Goal: Transaction & Acquisition: Purchase product/service

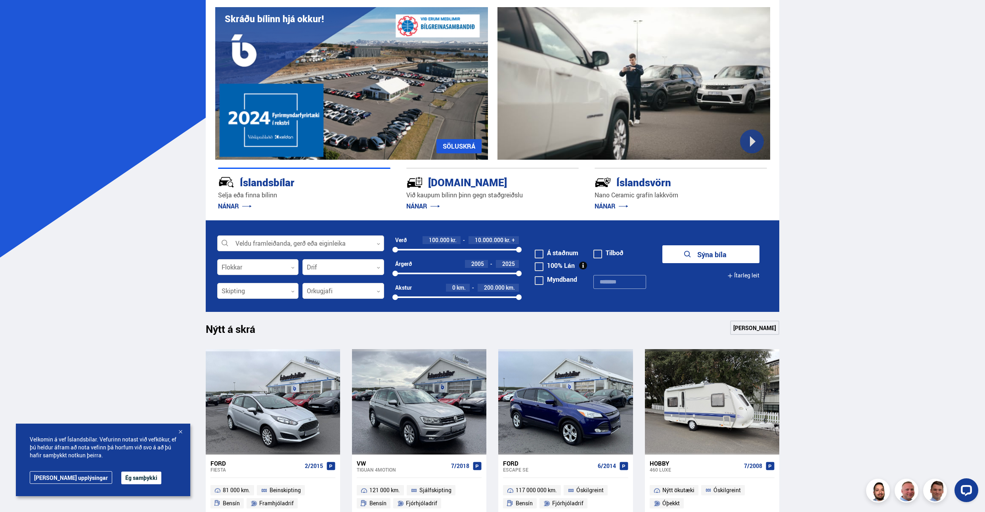
click at [326, 237] on div at bounding box center [300, 244] width 167 height 16
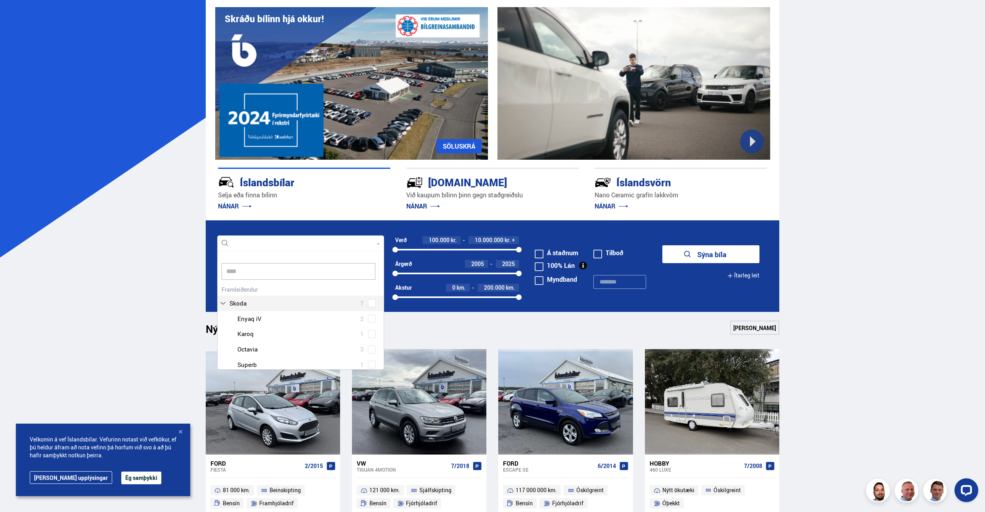
type input "*****"
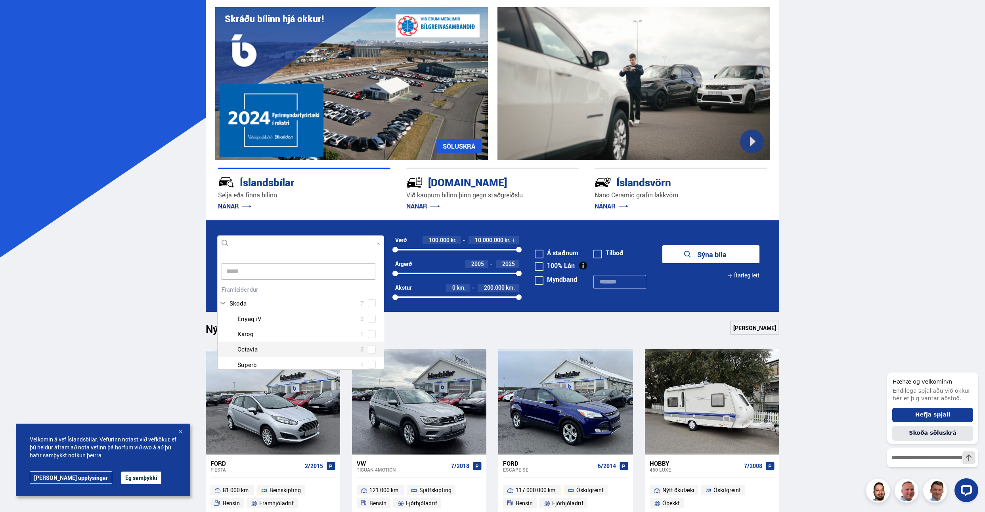
click at [281, 350] on div at bounding box center [309, 350] width 146 height 12
click at [369, 351] on div "Skoda Enyaq iV 2 Skoda Karoq 1 Skoda Octavia 3 Skoda Superb 1" at bounding box center [301, 341] width 166 height 61
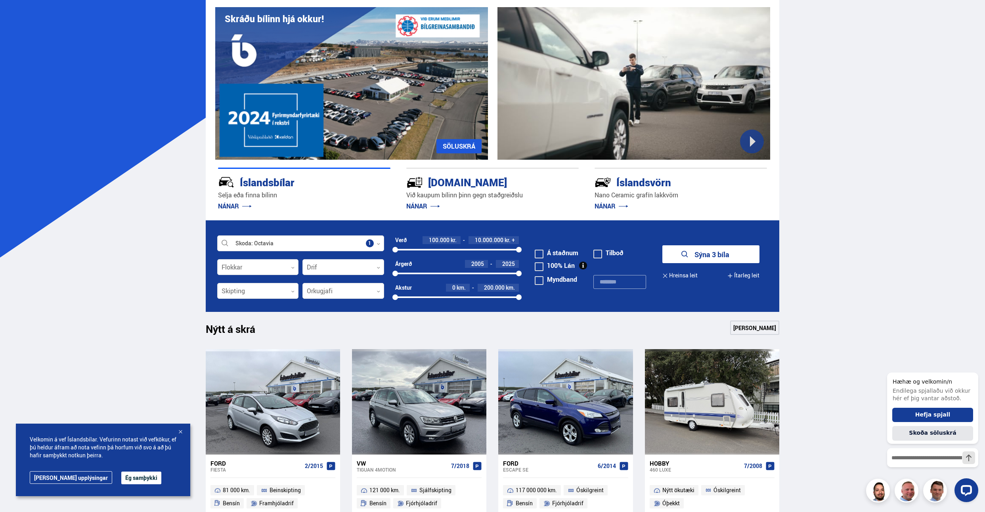
click at [695, 258] on button "Sýna 3 bíla" at bounding box center [711, 254] width 97 height 18
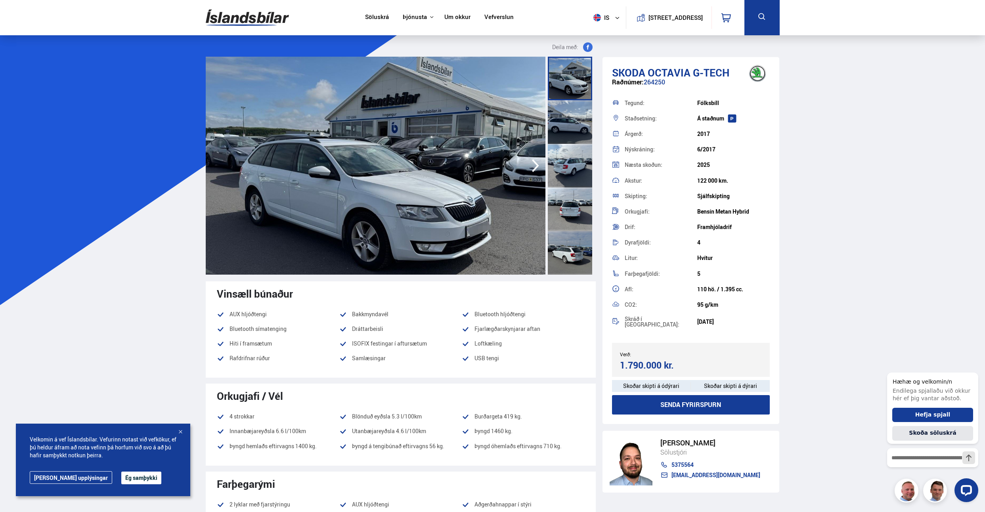
click at [537, 168] on icon "button" at bounding box center [536, 165] width 16 height 19
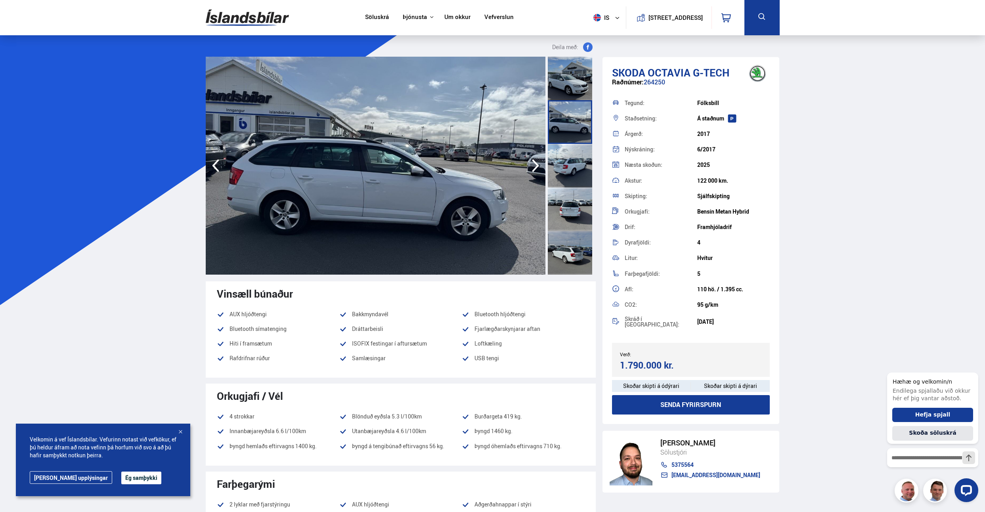
click at [537, 168] on icon "button" at bounding box center [536, 165] width 16 height 19
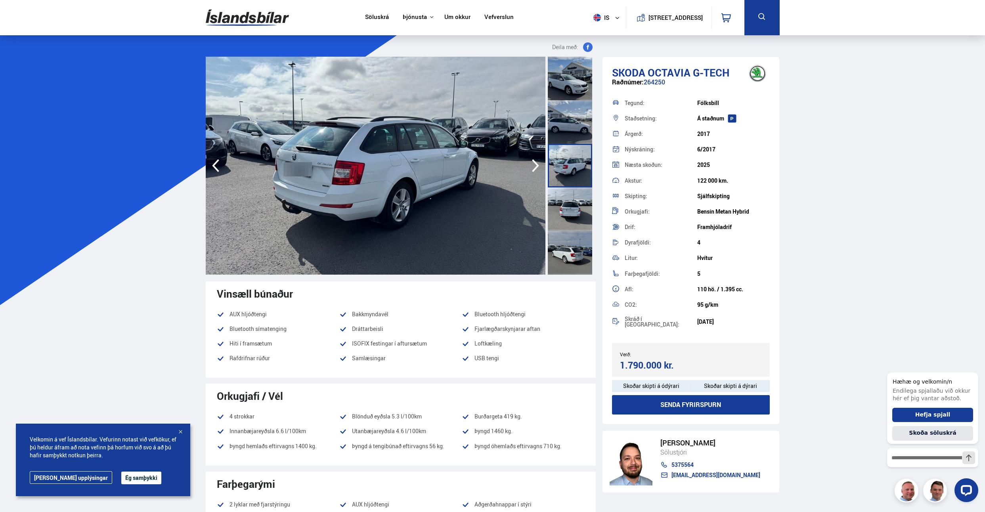
click at [537, 168] on icon "button" at bounding box center [536, 165] width 16 height 19
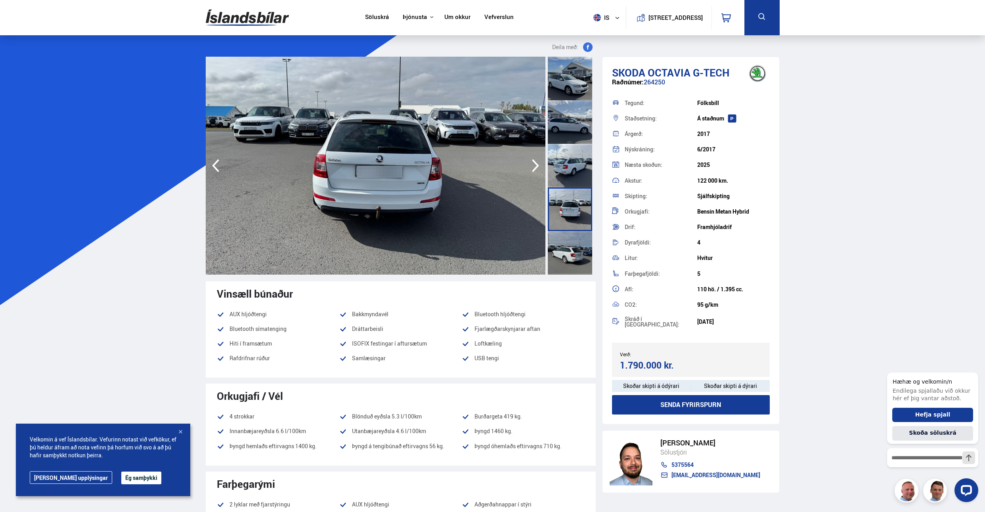
click at [537, 168] on icon "button" at bounding box center [536, 165] width 16 height 19
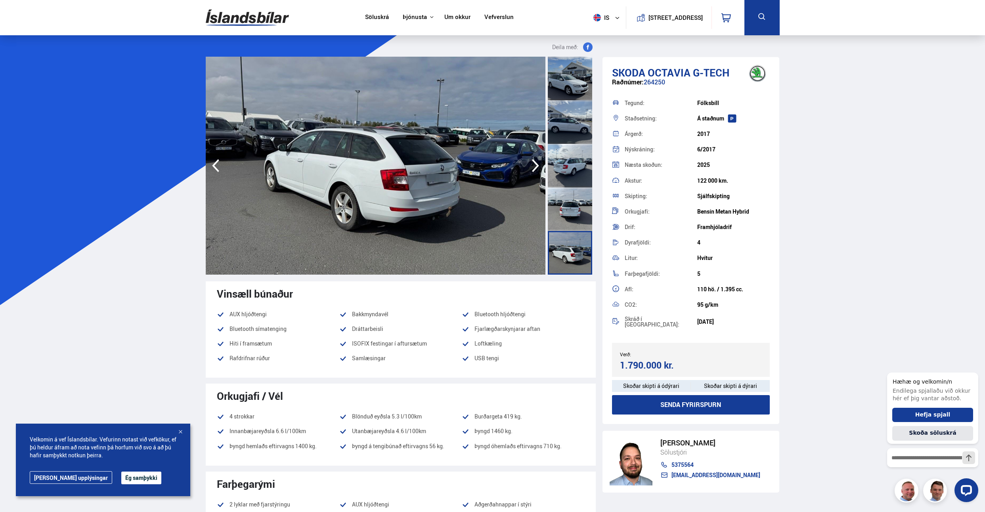
click at [537, 168] on icon "button" at bounding box center [536, 165] width 16 height 19
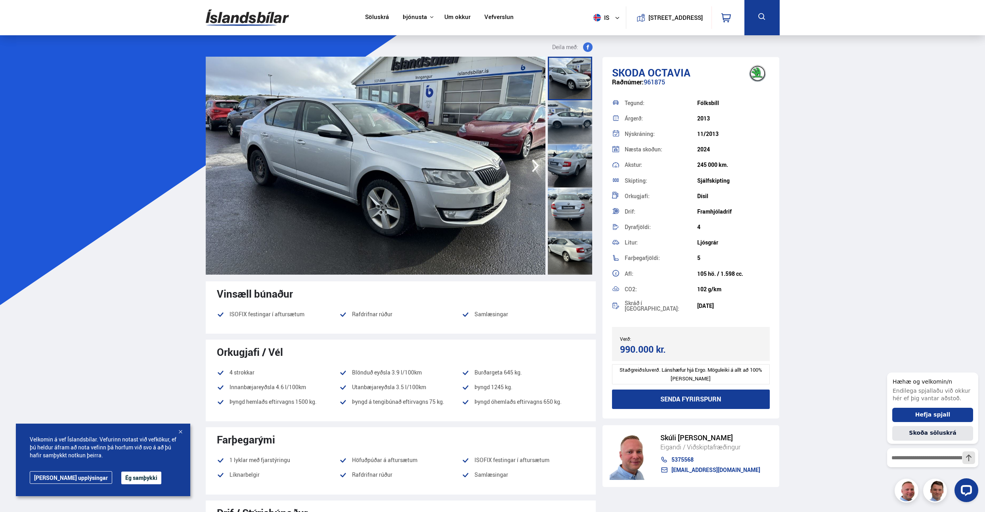
click at [532, 165] on icon "button" at bounding box center [536, 165] width 16 height 19
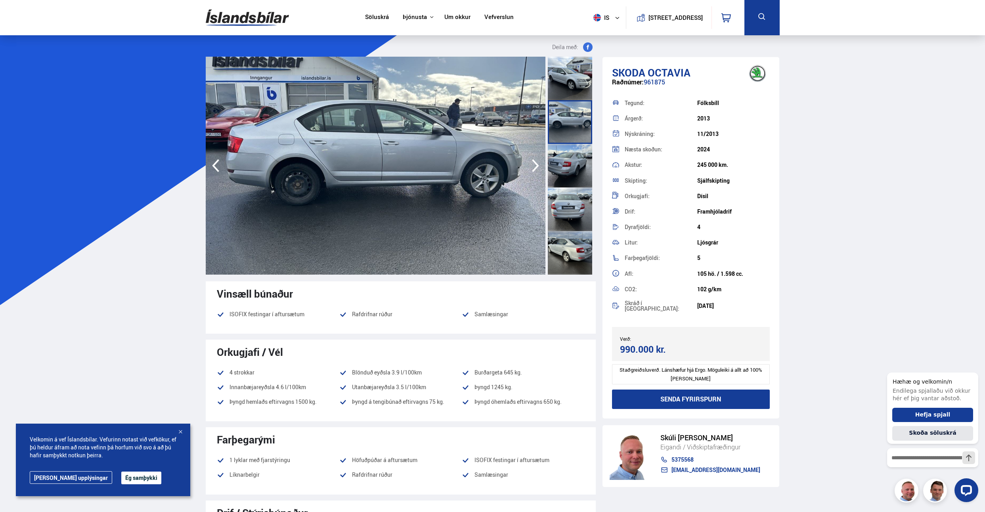
click at [532, 165] on icon "button" at bounding box center [536, 165] width 16 height 19
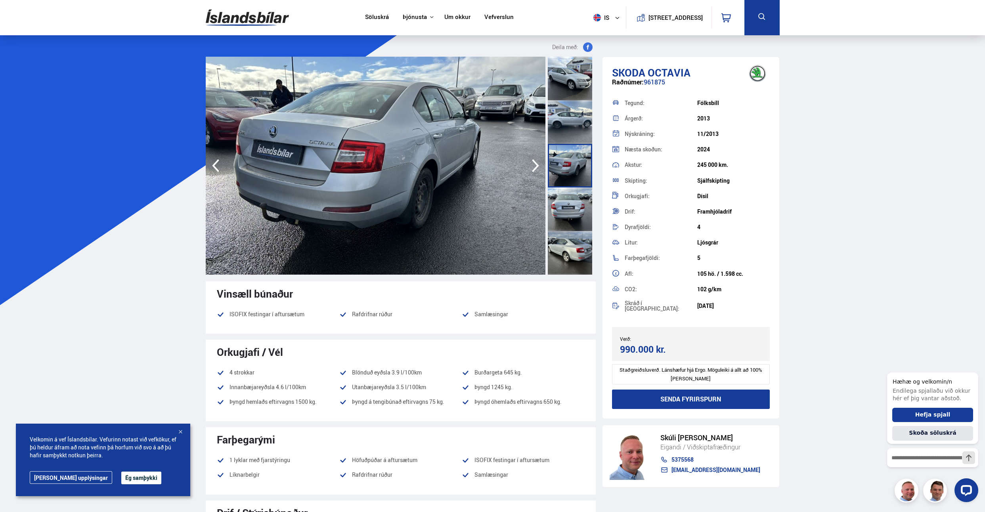
click at [535, 172] on icon "button" at bounding box center [536, 165] width 16 height 19
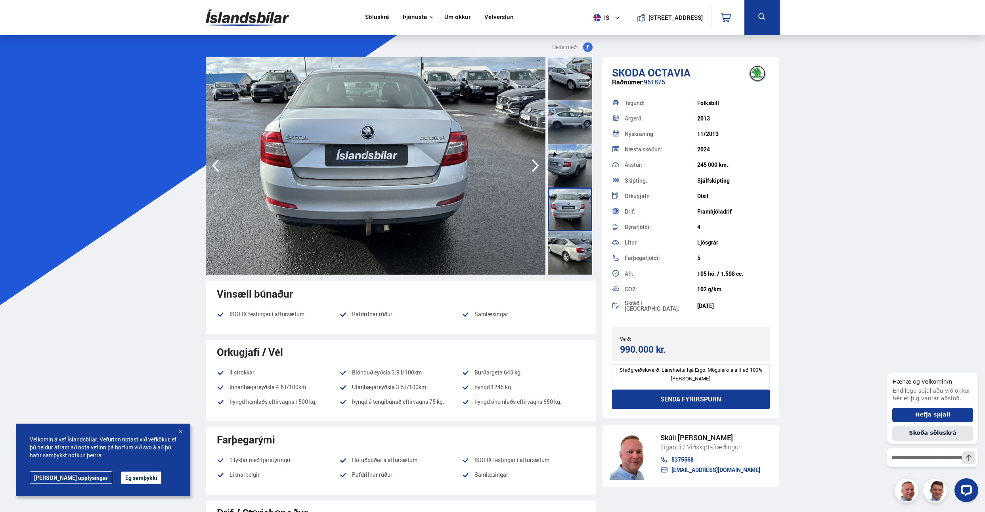
click at [535, 172] on icon "button" at bounding box center [536, 165] width 16 height 19
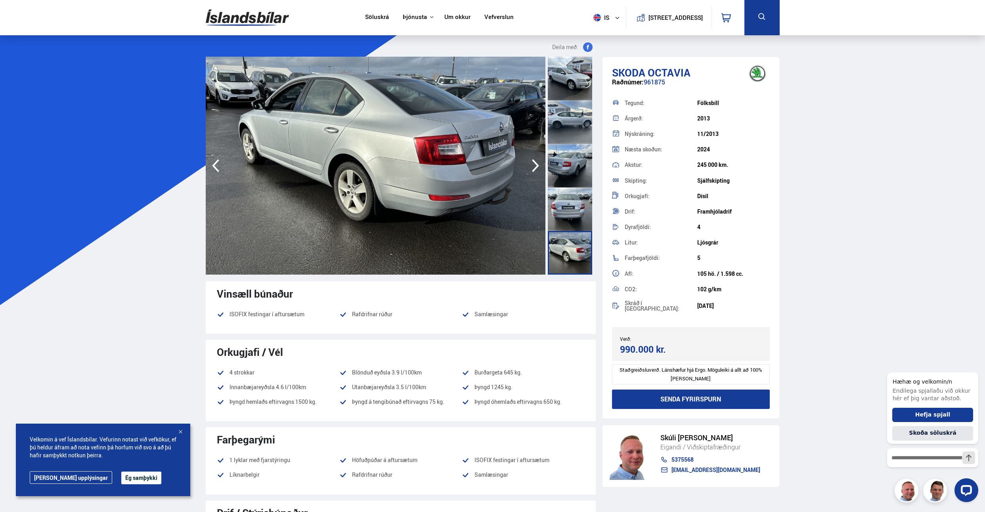
click at [535, 172] on icon "button" at bounding box center [536, 165] width 16 height 19
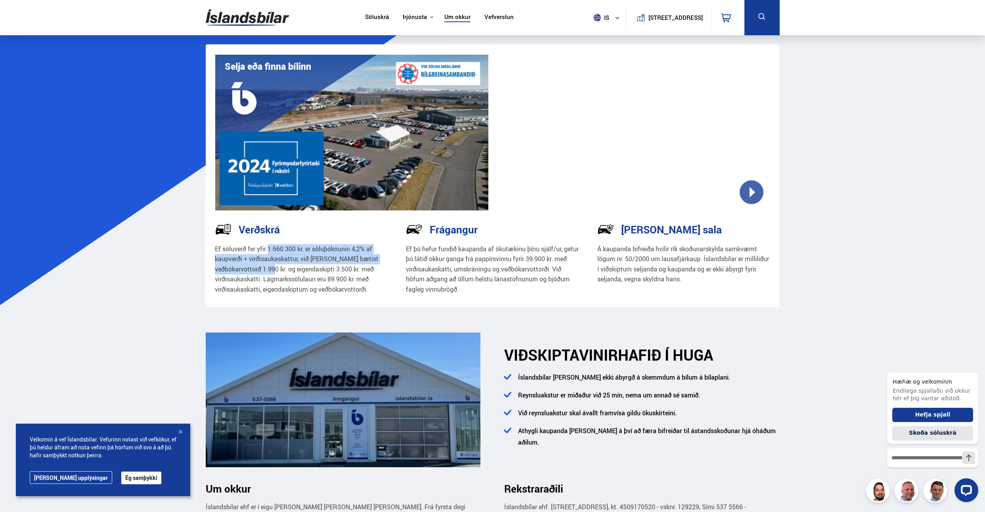
drag, startPoint x: 293, startPoint y: 248, endPoint x: 302, endPoint y: 268, distance: 21.7
click at [302, 268] on p "Ef söluverð fer yfir 1.660.300 kr. er söluþóknunin 4,2% af kaupverði + virðisau…" at bounding box center [301, 269] width 173 height 51
drag, startPoint x: 264, startPoint y: 282, endPoint x: 355, endPoint y: 275, distance: 91.1
click at [365, 279] on p "Ef söluverð fer yfir 1.660.300 kr. er söluþóknunin 4,2% af kaupverði + virðisau…" at bounding box center [301, 269] width 173 height 51
click at [255, 232] on h3 "Verðskrá" at bounding box center [259, 230] width 41 height 12
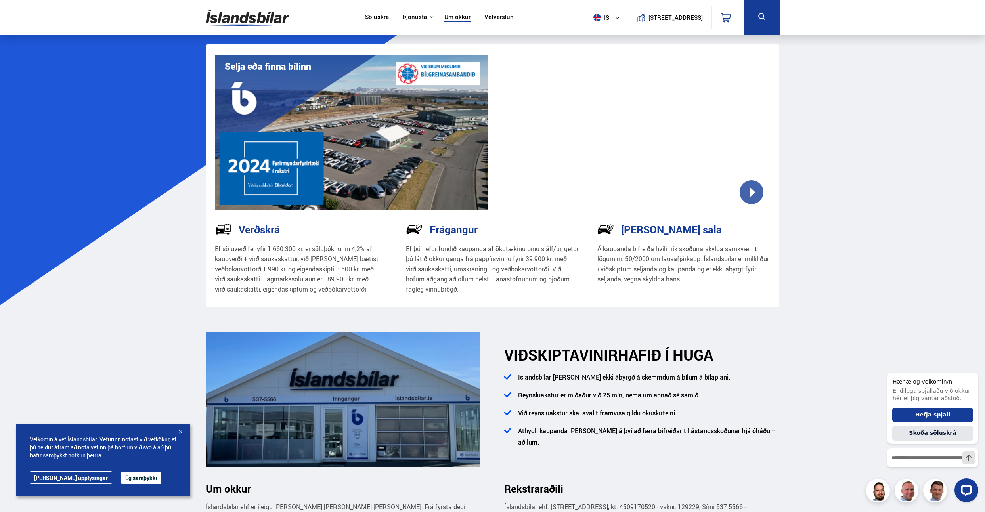
drag, startPoint x: 312, startPoint y: 280, endPoint x: 318, endPoint y: 285, distance: 7.6
click at [312, 280] on p "Ef söluverð fer yfir 1.660.300 kr. er söluþóknunin 4,2% af kaupverði + virðisau…" at bounding box center [301, 269] width 173 height 51
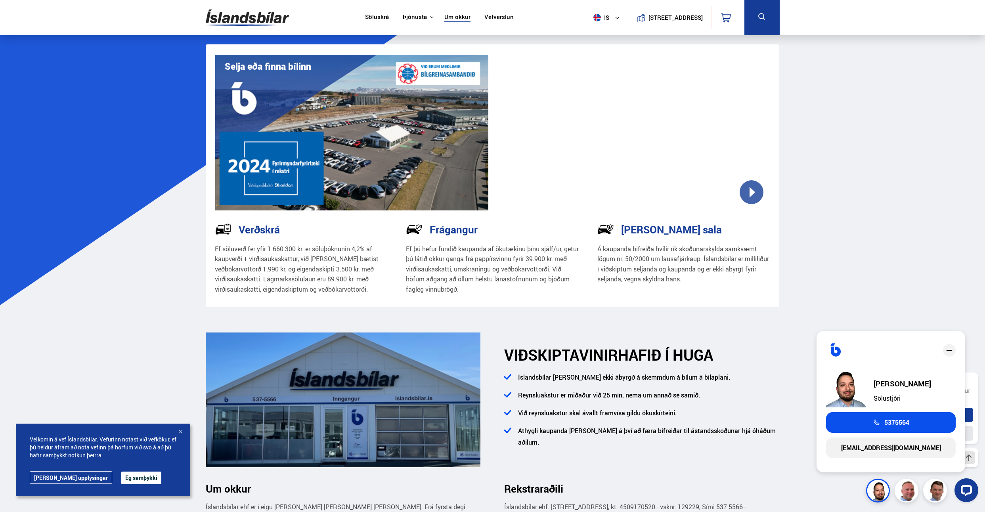
click at [914, 492] on div at bounding box center [933, 491] width 91 height 24
click at [692, 422] on li "Við reynsluakstur skal ávallt framvísa gildu ökuskírteini." at bounding box center [646, 417] width 265 height 18
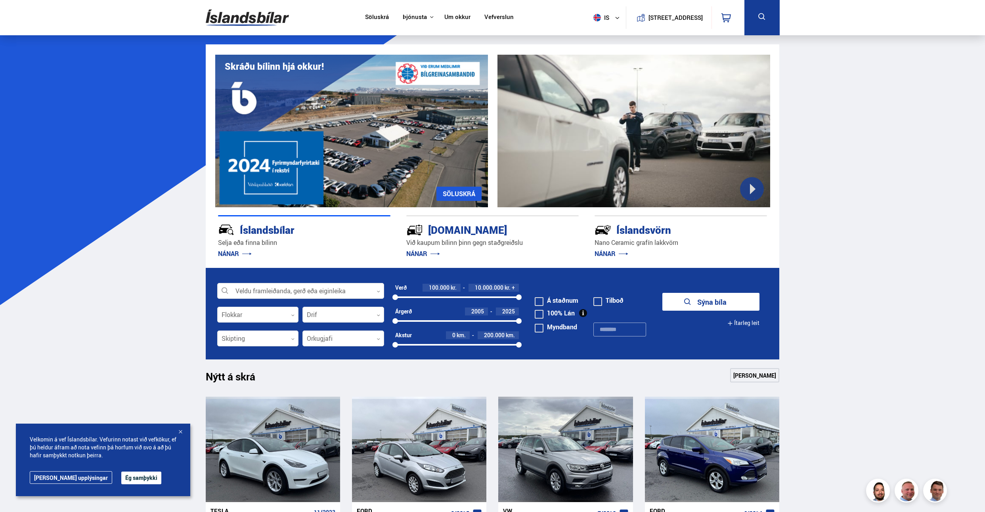
click at [658, 19] on button "[STREET_ADDRESS]" at bounding box center [676, 17] width 48 height 7
